Goal: Task Accomplishment & Management: Complete application form

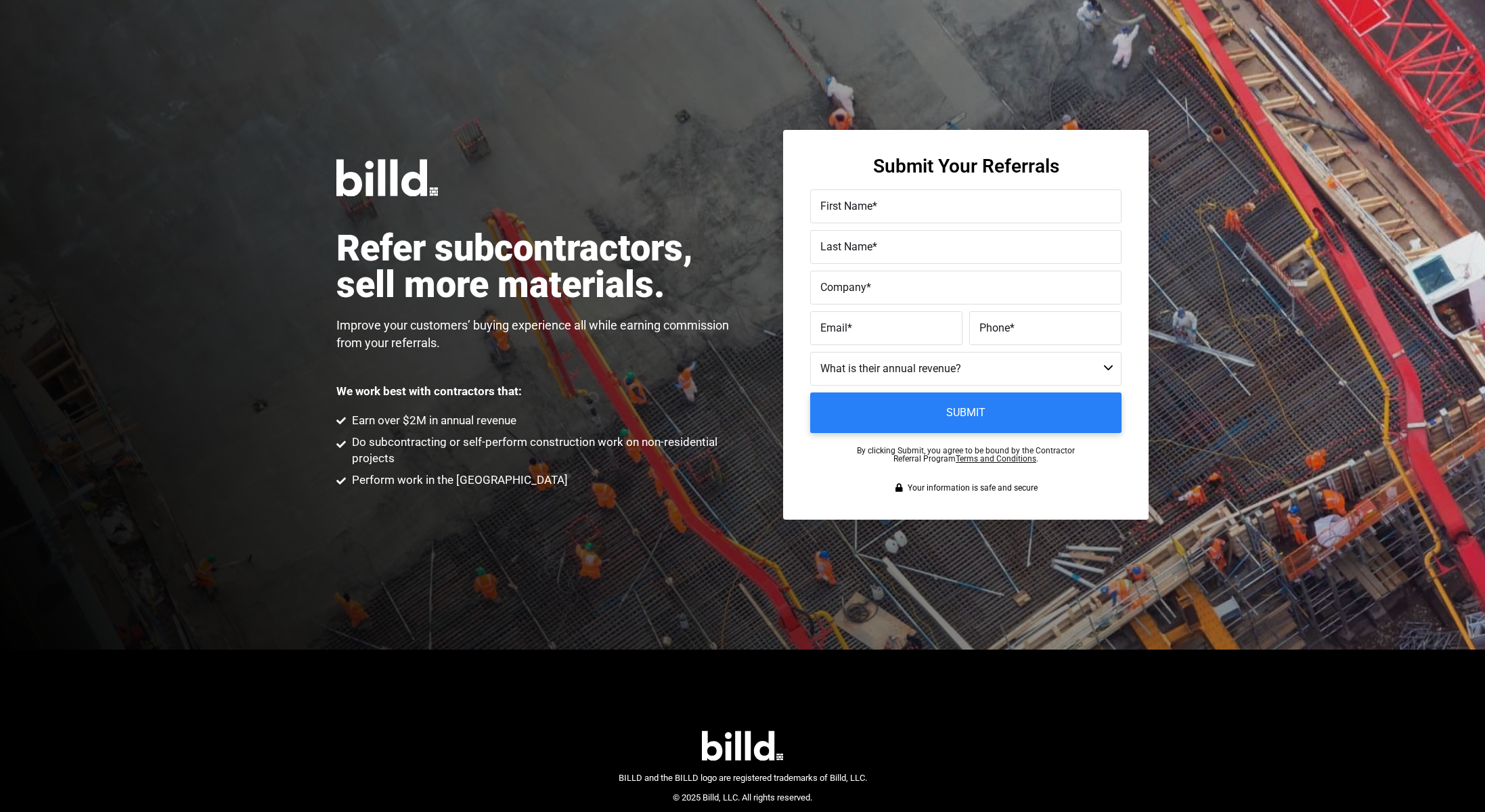
click at [900, 99] on div "Refer subcontractors, sell more materials. Improve your customers’ buying exper…" at bounding box center [742, 325] width 1485 height 650
click at [884, 214] on label "First Name *" at bounding box center [966, 207] width 291 height 20
click at [884, 214] on input "First Name *" at bounding box center [966, 207] width 312 height 34
click at [397, 165] on img at bounding box center [387, 177] width 102 height 37
click at [662, 151] on div "Refer subcontractors, sell more materials. Improve your customers’ buying exper…" at bounding box center [742, 325] width 1485 height 650
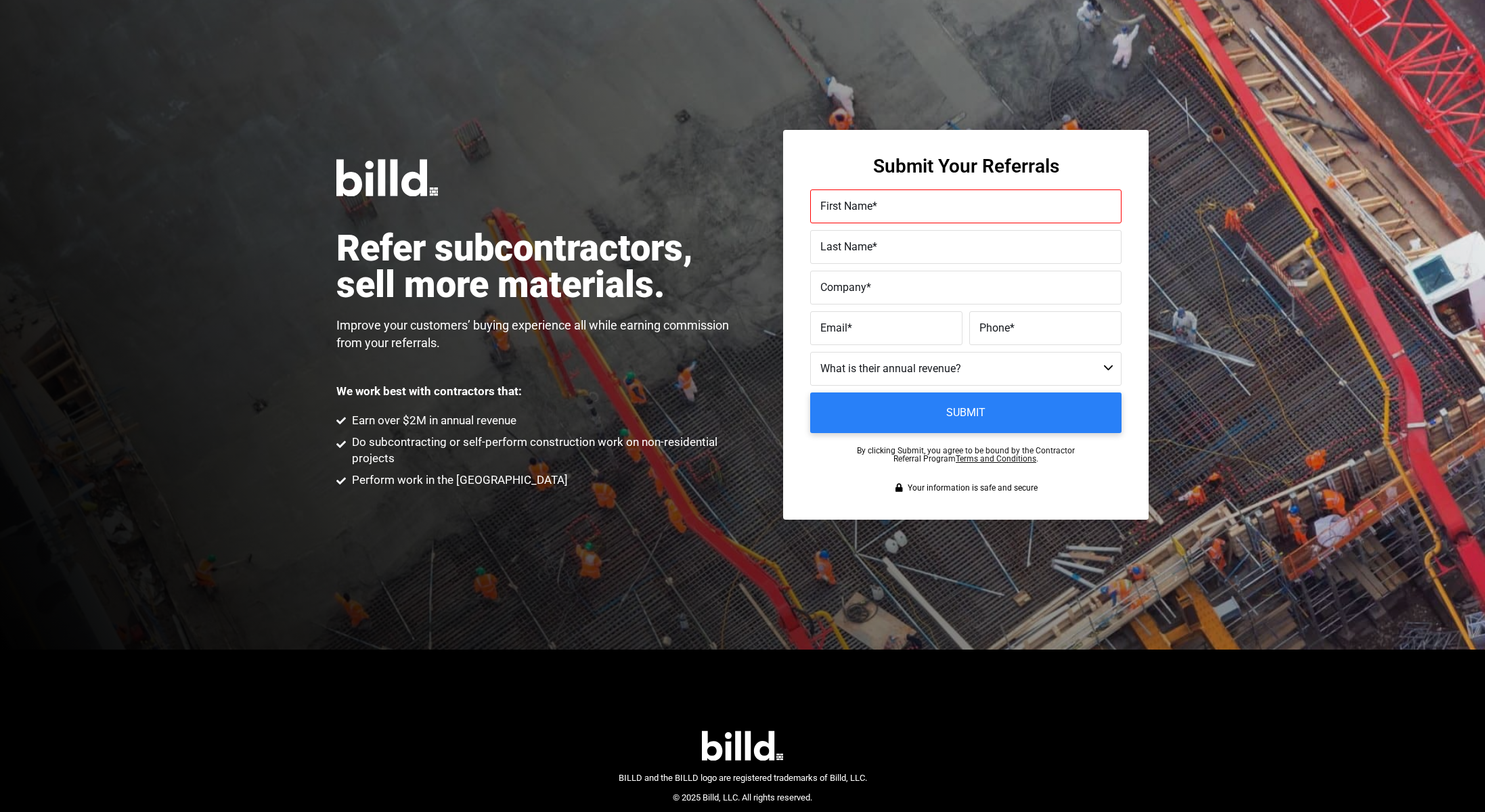
click at [628, 136] on div "Refer subcontractors, sell more materials. Improve your customers’ buying exper…" at bounding box center [742, 325] width 1485 height 650
click at [531, 413] on li "Earn over $2M in annual revenue" at bounding box center [539, 421] width 406 height 22
click at [405, 420] on span "Earn over $2M in annual revenue" at bounding box center [433, 420] width 168 height 16
drag, startPoint x: 519, startPoint y: 420, endPoint x: 347, endPoint y: 413, distance: 172.1
click at [340, 411] on li "Earn over $2M in annual revenue" at bounding box center [539, 421] width 406 height 22
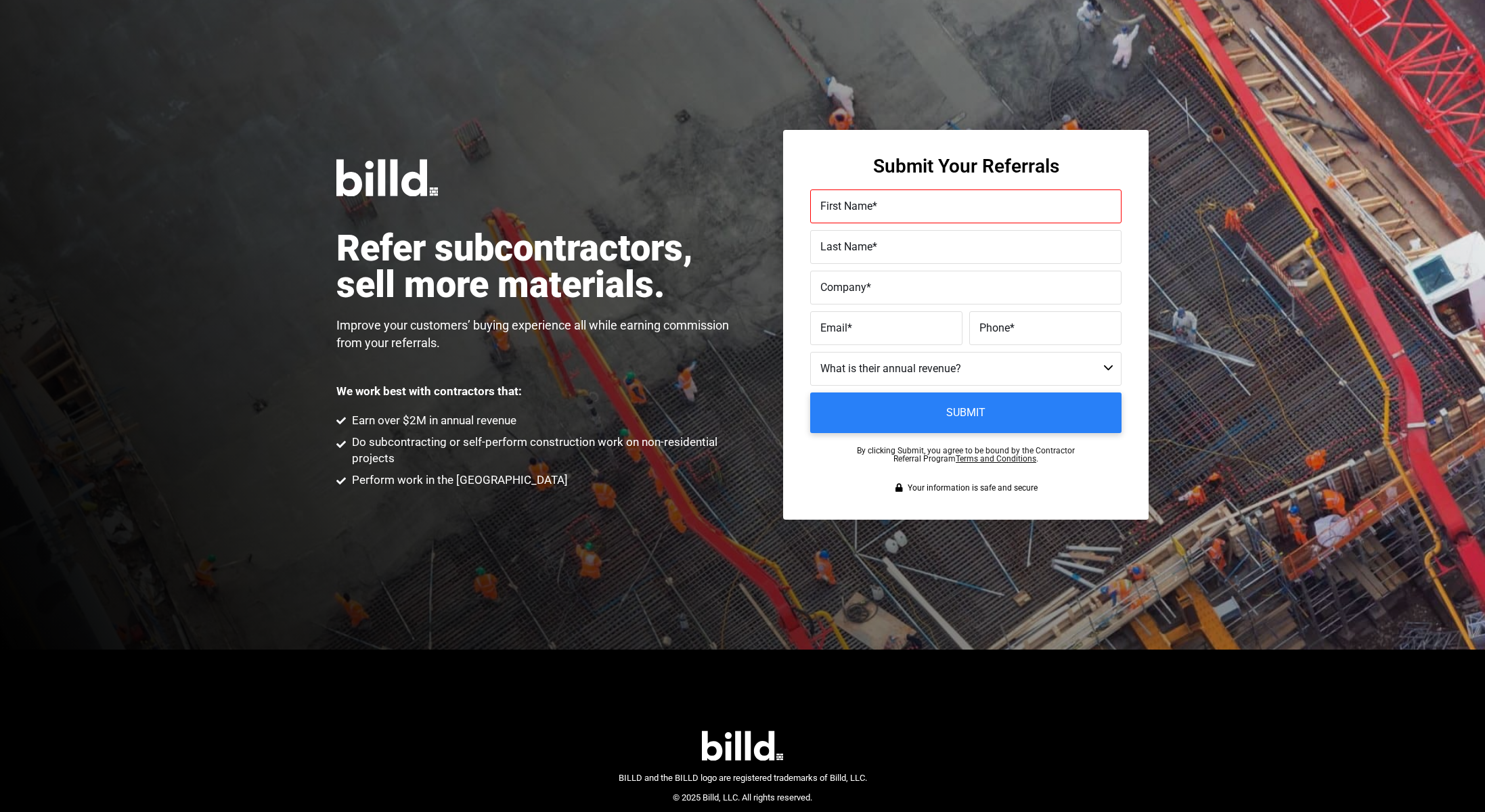
click at [416, 461] on span "Do subcontracting or self-perform construction work on non-residential projects" at bounding box center [546, 451] width 395 height 32
click at [395, 433] on ul "Earn over $2M in annual revenue Do subcontracting or self-perform construction …" at bounding box center [539, 450] width 406 height 79
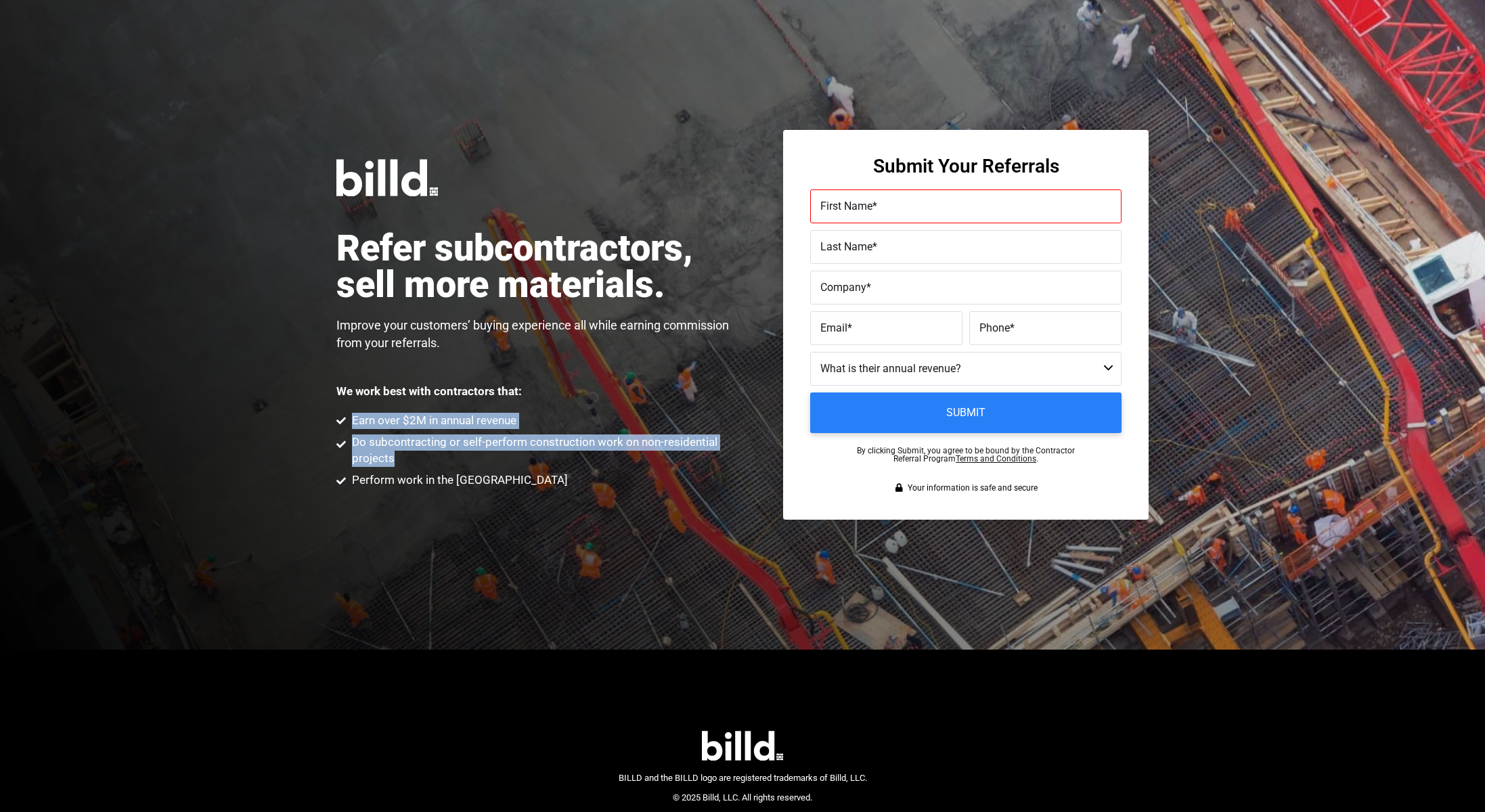
click at [395, 433] on ul "Earn over $2M in annual revenue Do subcontracting or self-perform construction …" at bounding box center [539, 450] width 406 height 79
click at [395, 433] on li "Earn over $2M in annual revenue" at bounding box center [539, 421] width 406 height 22
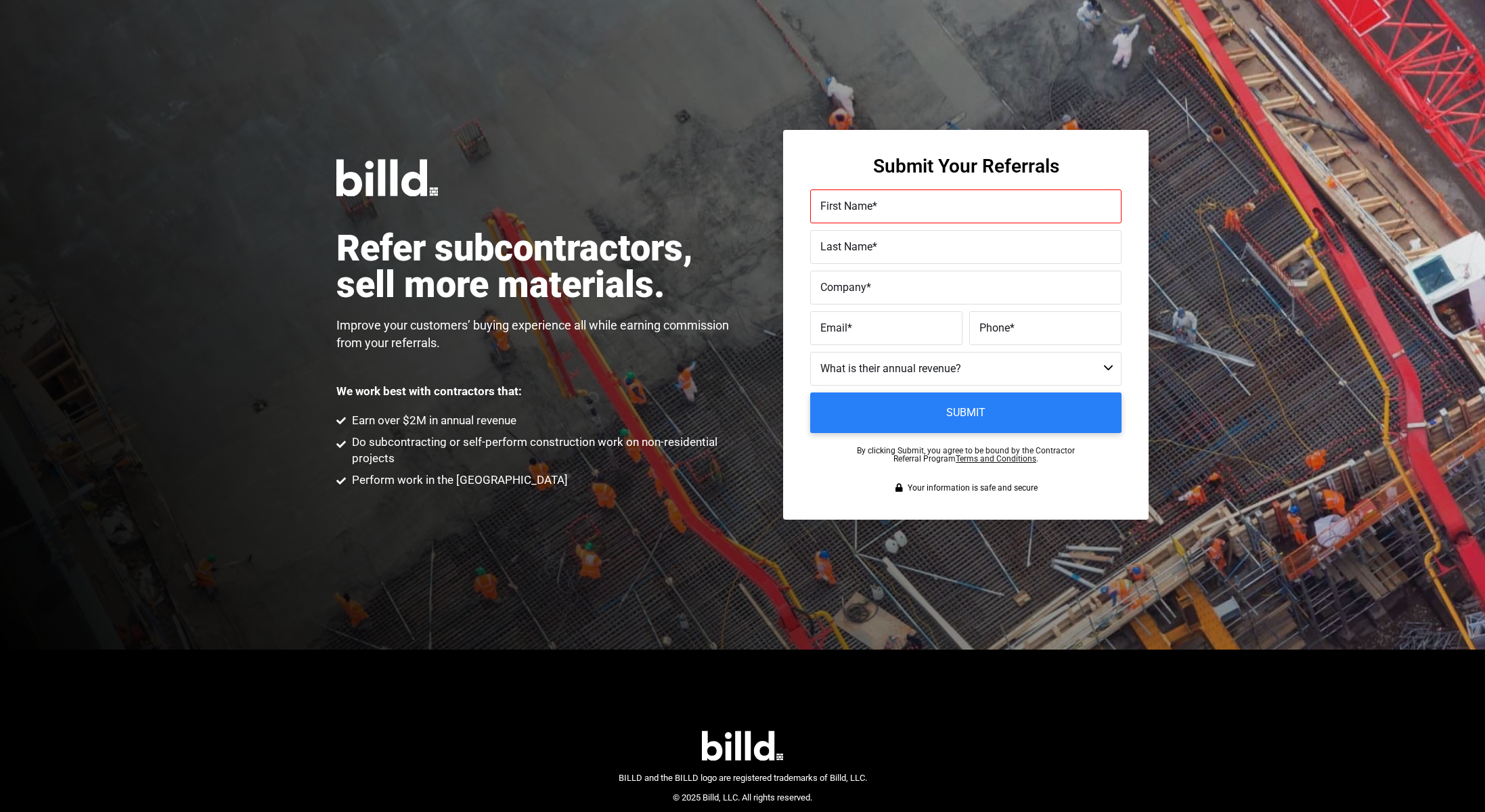
click at [405, 457] on span "Do subcontracting or self-perform construction work on non-residential projects" at bounding box center [546, 451] width 395 height 32
drag, startPoint x: 384, startPoint y: 457, endPoint x: 348, endPoint y: 446, distance: 37.6
click at [348, 446] on li "Do subcontracting or self-perform construction work on non-residential projects" at bounding box center [539, 452] width 406 height 34
click at [400, 462] on span "Do subcontracting or self-perform construction work on non-residential projects" at bounding box center [546, 451] width 395 height 32
drag, startPoint x: 398, startPoint y: 461, endPoint x: 344, endPoint y: 446, distance: 56.0
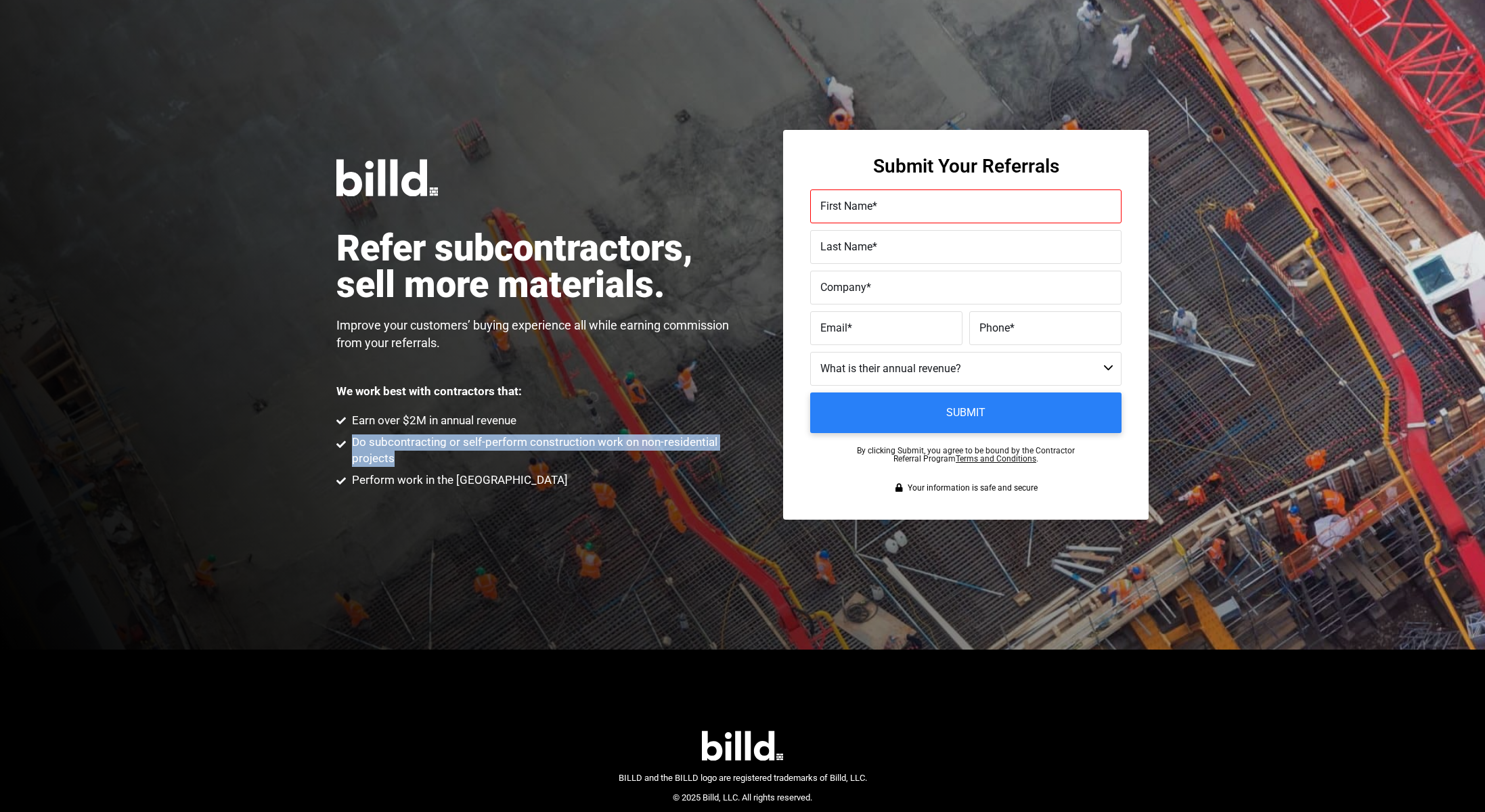
click at [344, 446] on li "Do subcontracting or self-perform construction work on non-residential projects" at bounding box center [539, 452] width 406 height 34
click at [397, 473] on span "Perform work in the [GEOGRAPHIC_DATA]" at bounding box center [458, 480] width 219 height 16
click at [411, 481] on span "Perform work in the [GEOGRAPHIC_DATA]" at bounding box center [458, 480] width 219 height 16
click at [411, 482] on span "Perform work in the [GEOGRAPHIC_DATA]" at bounding box center [458, 480] width 219 height 16
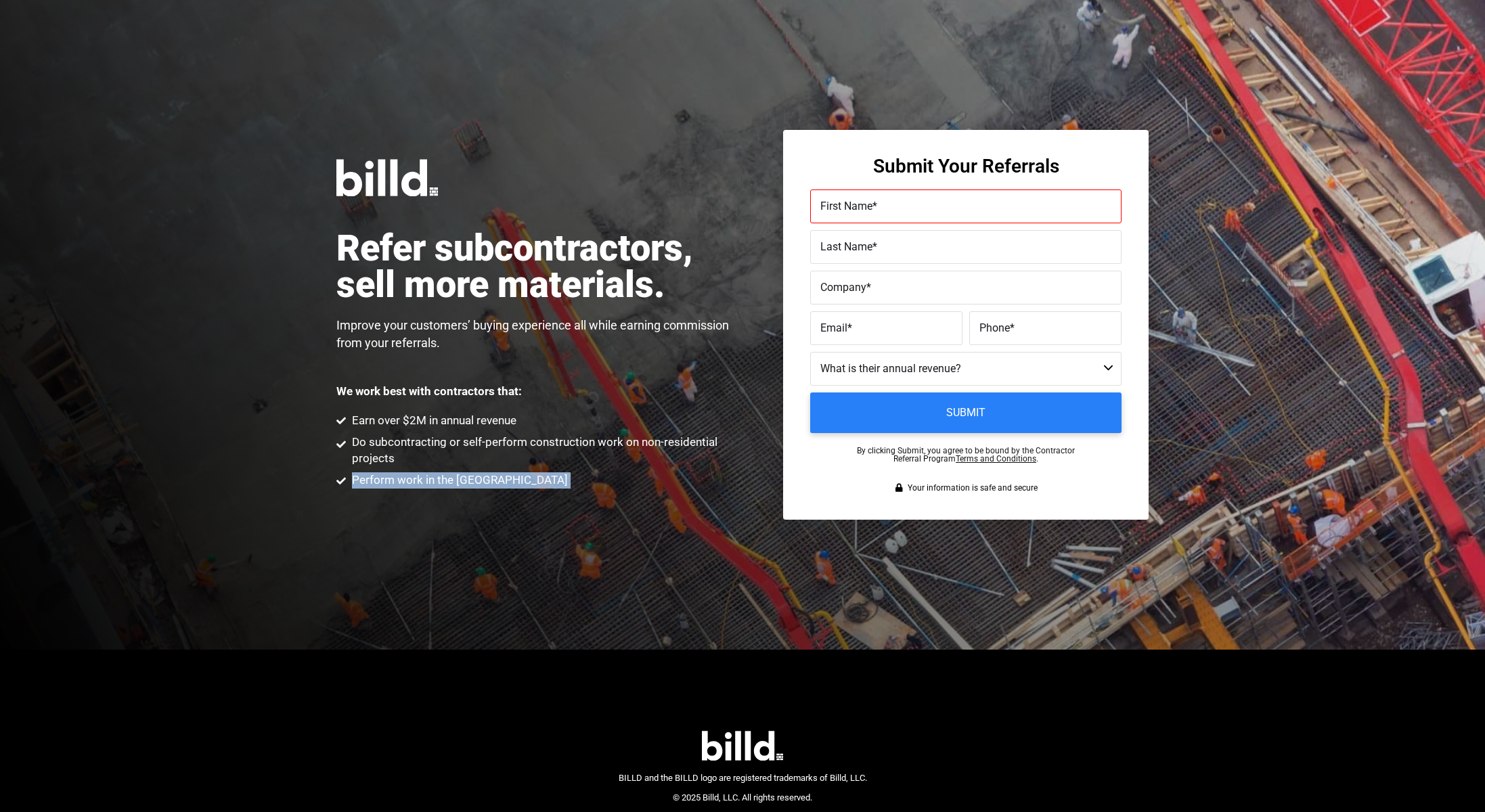
click at [411, 482] on span "Perform work in the [GEOGRAPHIC_DATA]" at bounding box center [458, 480] width 219 height 16
